Goal: Information Seeking & Learning: Learn about a topic

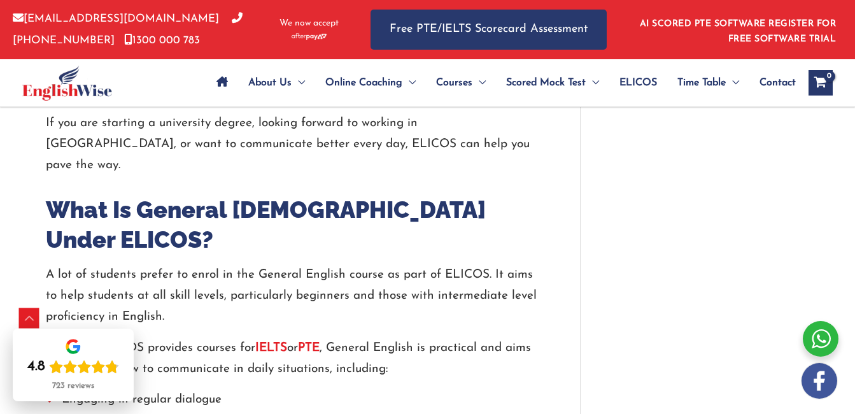
scroll to position [1203, 0]
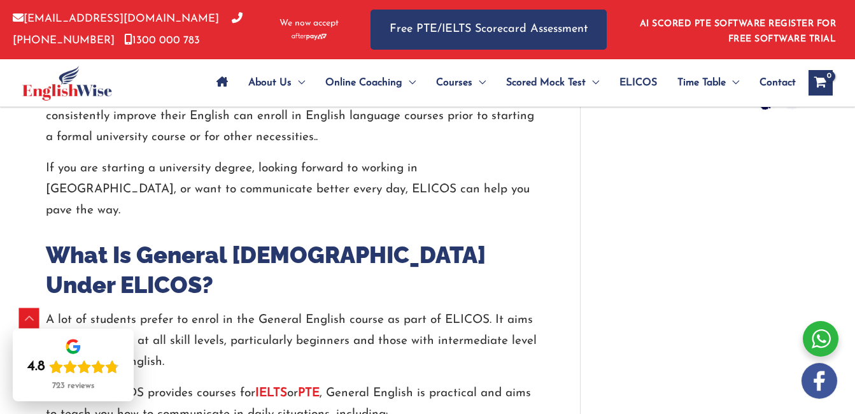
click at [632, 86] on span "ELICOS" at bounding box center [639, 82] width 38 height 45
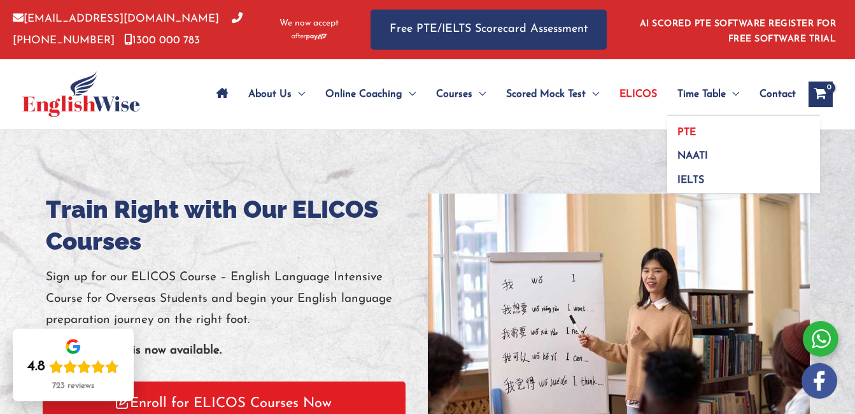
click at [709, 129] on link "PTE" at bounding box center [743, 128] width 153 height 24
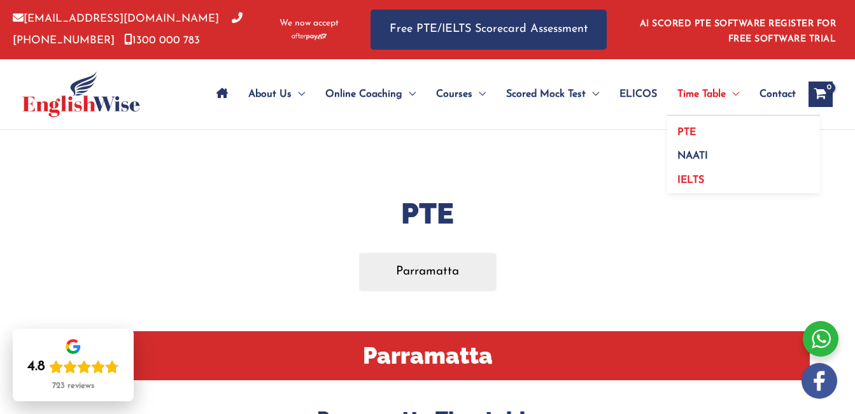
click at [698, 180] on span "IELTS" at bounding box center [690, 180] width 27 height 10
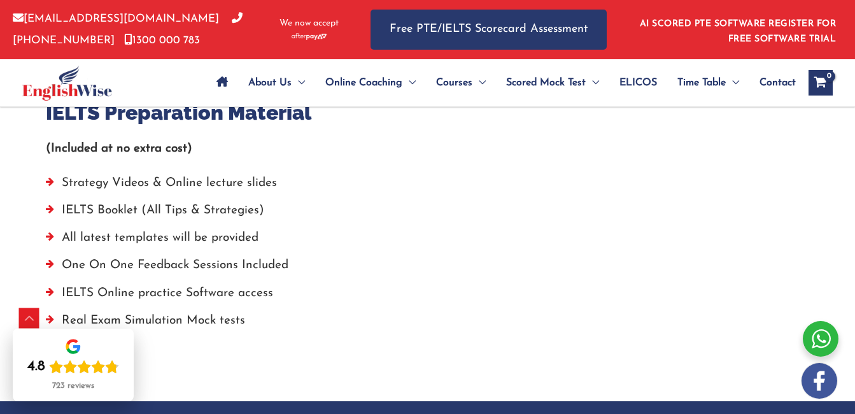
scroll to position [949, 0]
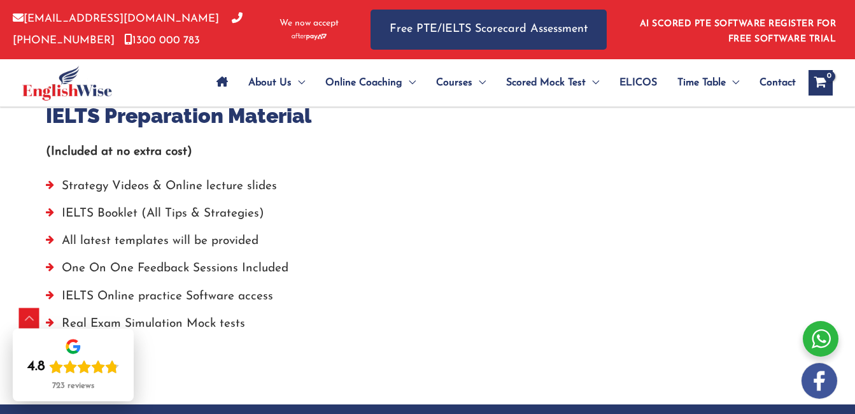
click at [201, 301] on li "IELTS Online practice Software access" at bounding box center [428, 299] width 764 height 27
click at [53, 295] on li "IELTS Online practice Software access" at bounding box center [428, 299] width 764 height 27
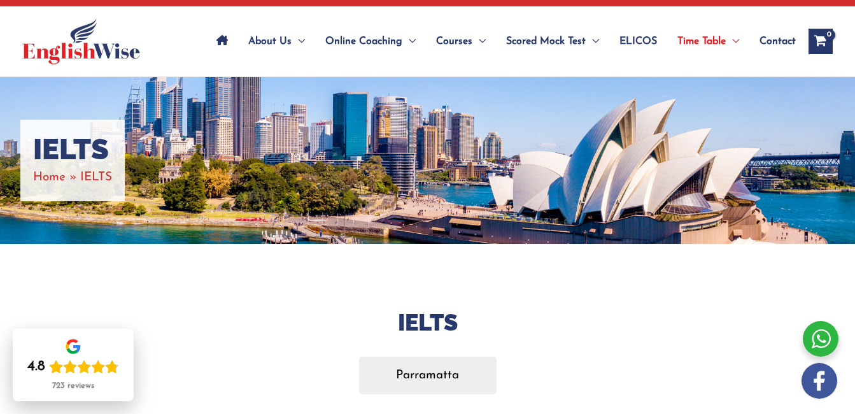
scroll to position [38, 0]
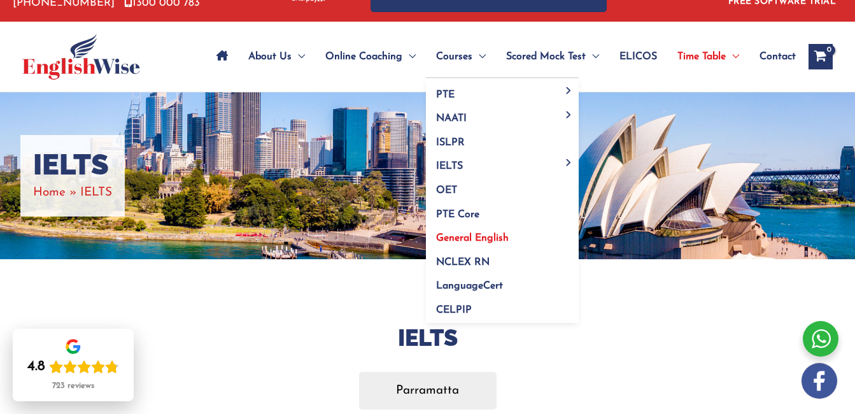
click at [455, 235] on span "General English" at bounding box center [472, 238] width 73 height 10
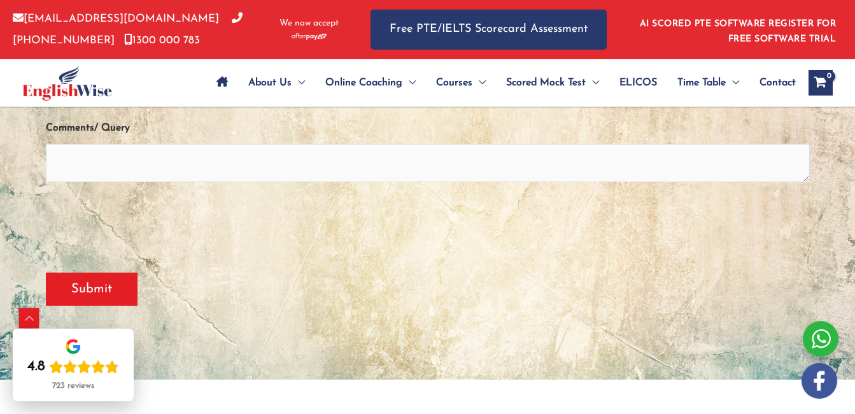
scroll to position [312, 0]
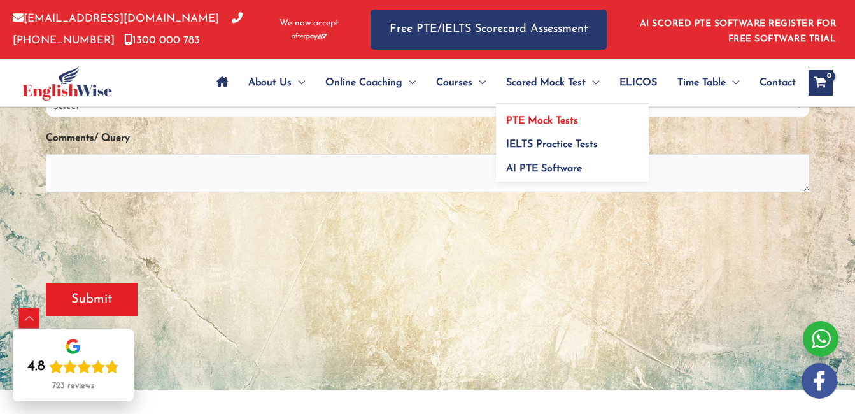
click at [557, 111] on link "PTE Mock Tests" at bounding box center [572, 116] width 153 height 24
